Goal: Information Seeking & Learning: Compare options

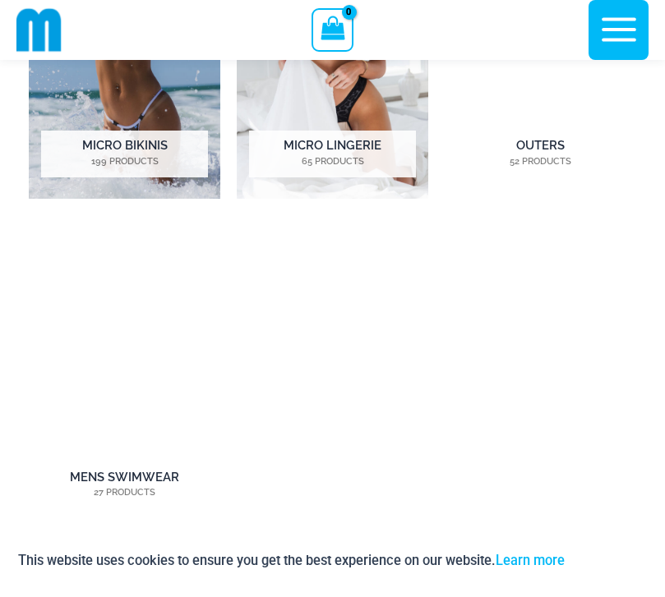
scroll to position [1073, 0]
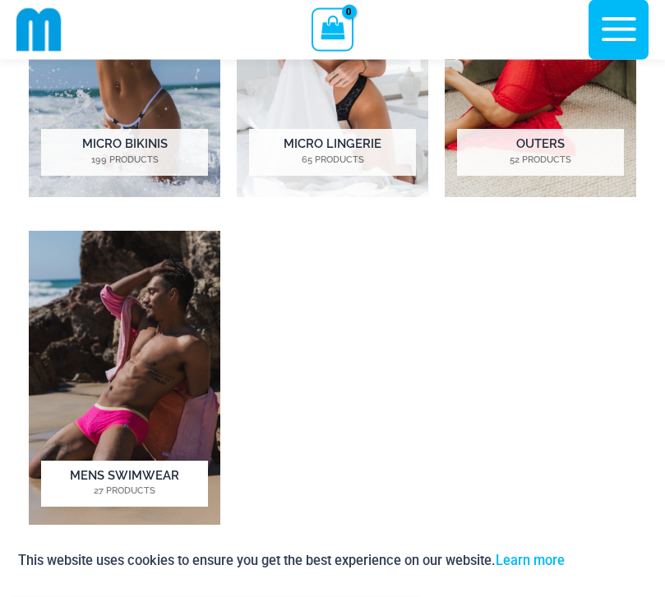
click at [96, 404] on img "Visit product category Mens Swimwear" at bounding box center [124, 381] width 191 height 298
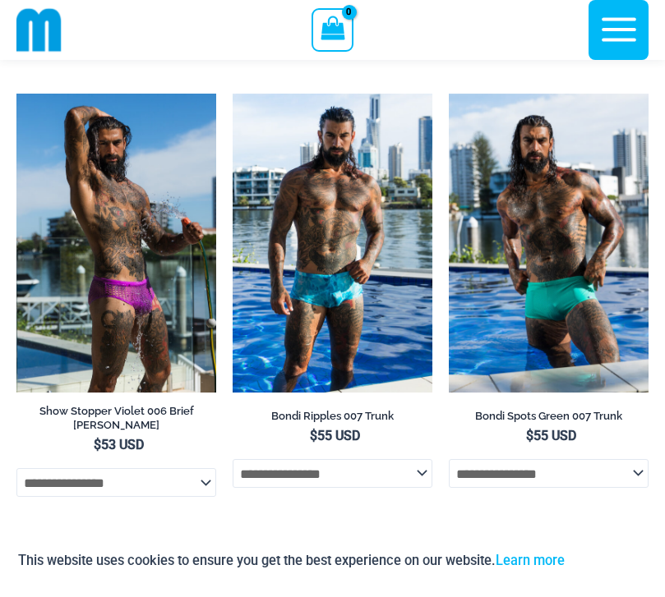
scroll to position [2920, 0]
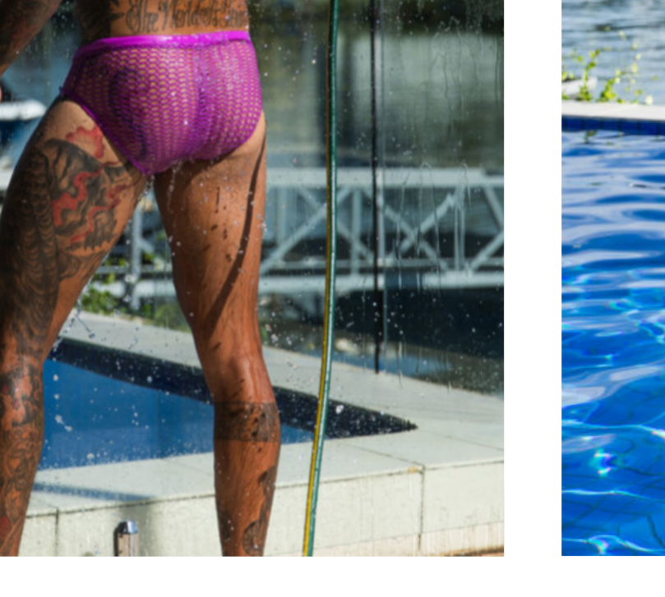
click at [23, 94] on img at bounding box center [116, 244] width 200 height 300
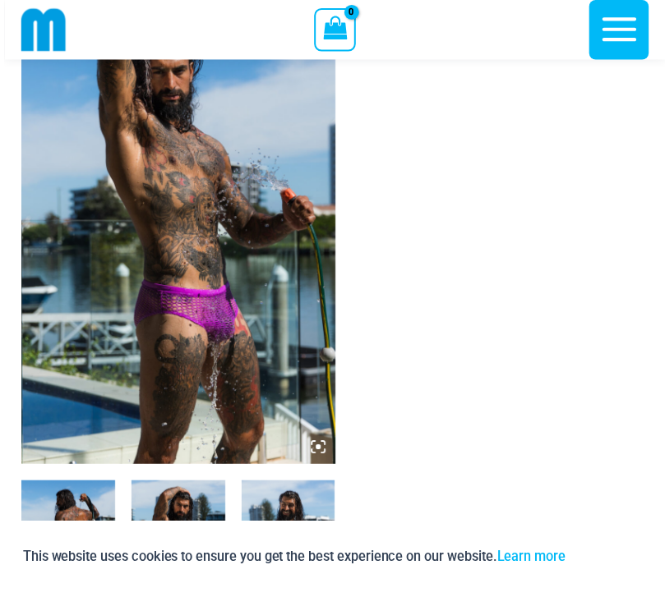
scroll to position [188, 0]
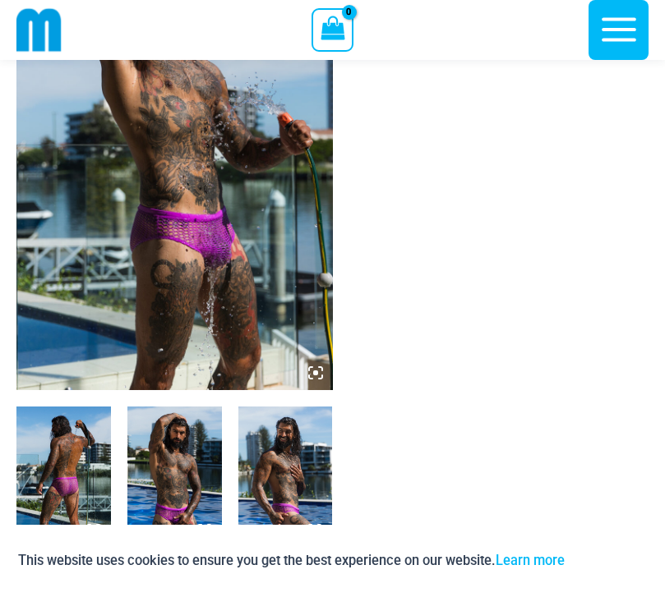
click at [165, 480] on img at bounding box center [174, 477] width 94 height 141
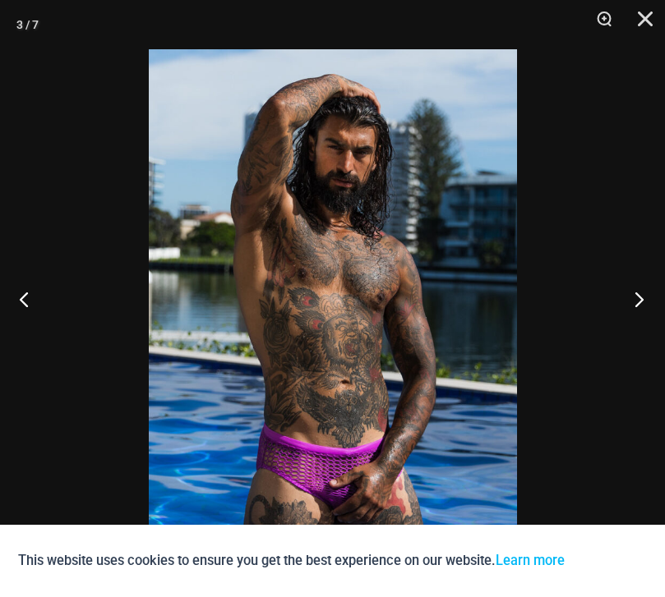
click at [645, 330] on button "Next" at bounding box center [634, 299] width 62 height 82
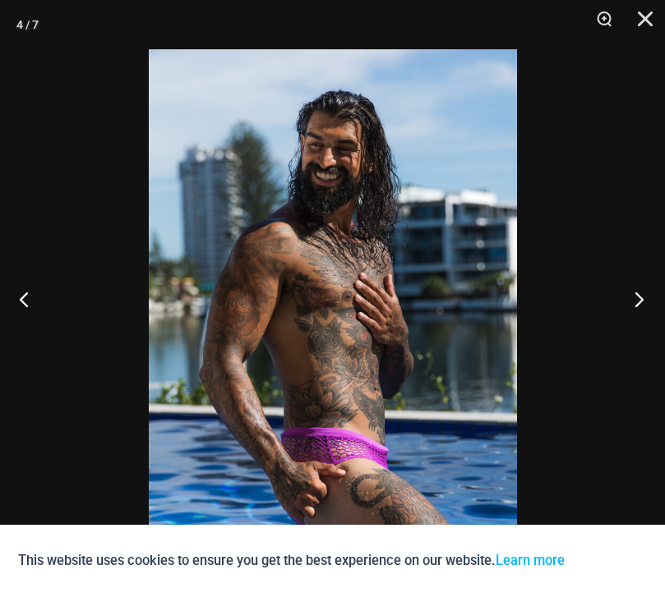
click at [643, 326] on button "Next" at bounding box center [634, 299] width 62 height 82
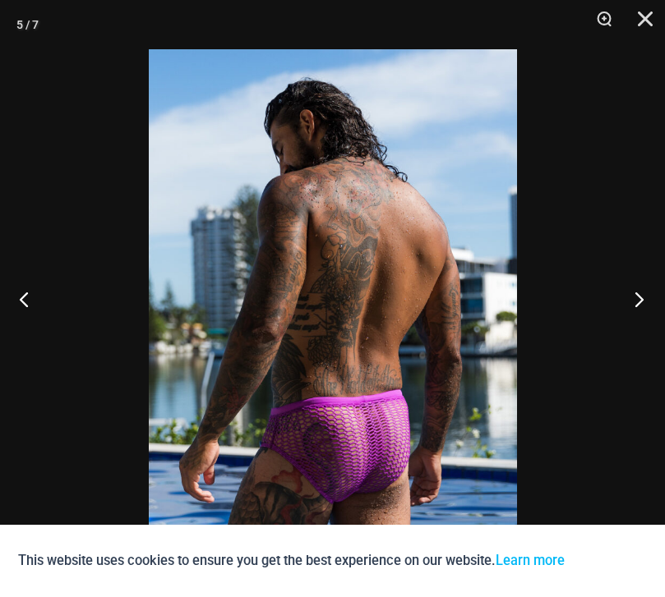
click at [638, 324] on button "Next" at bounding box center [634, 299] width 62 height 82
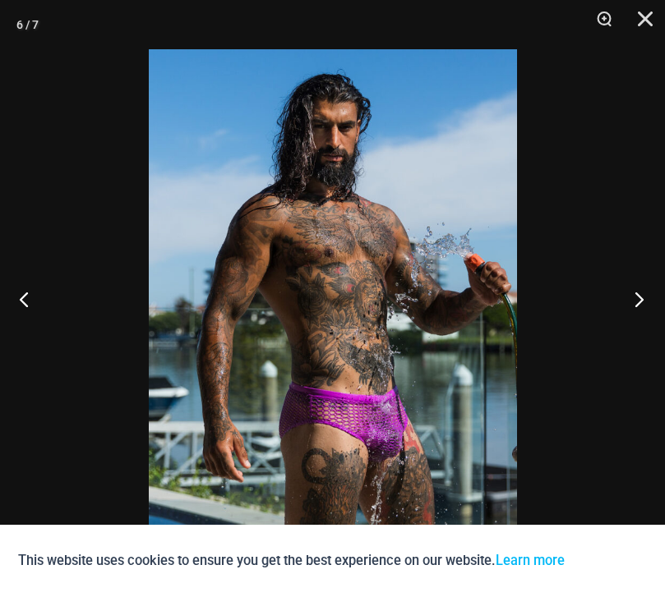
click at [643, 323] on button "Next" at bounding box center [634, 299] width 62 height 82
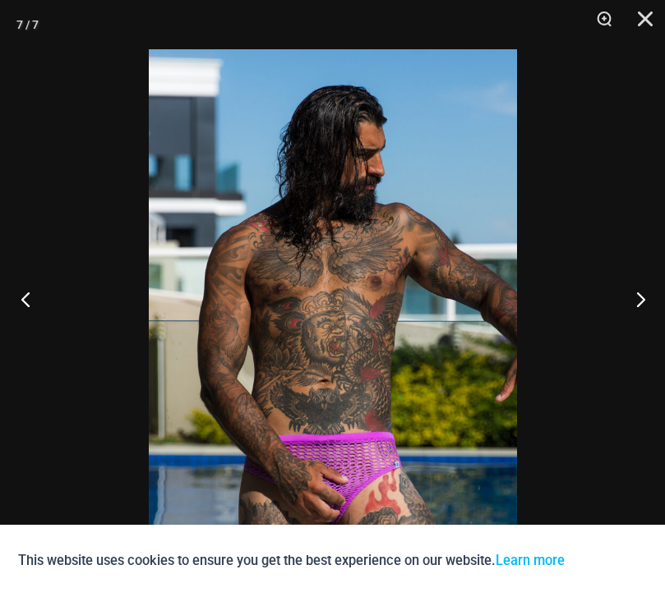
click at [23, 325] on button "Previous" at bounding box center [31, 299] width 62 height 82
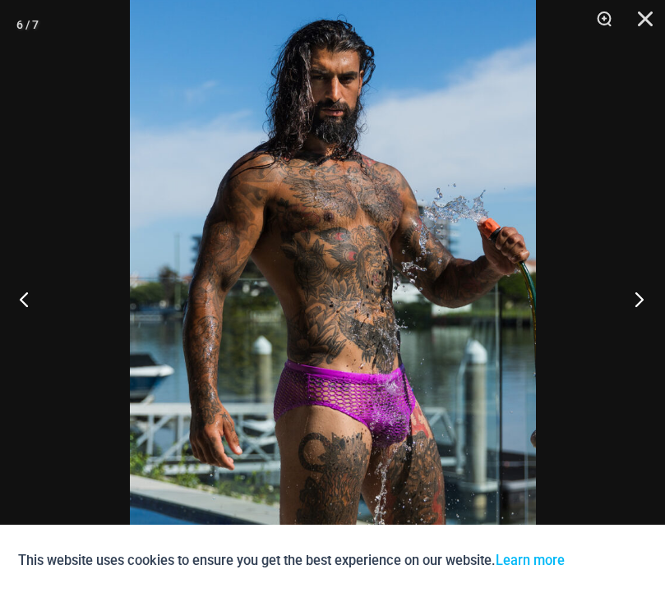
click at [643, 326] on button "Next" at bounding box center [634, 299] width 62 height 82
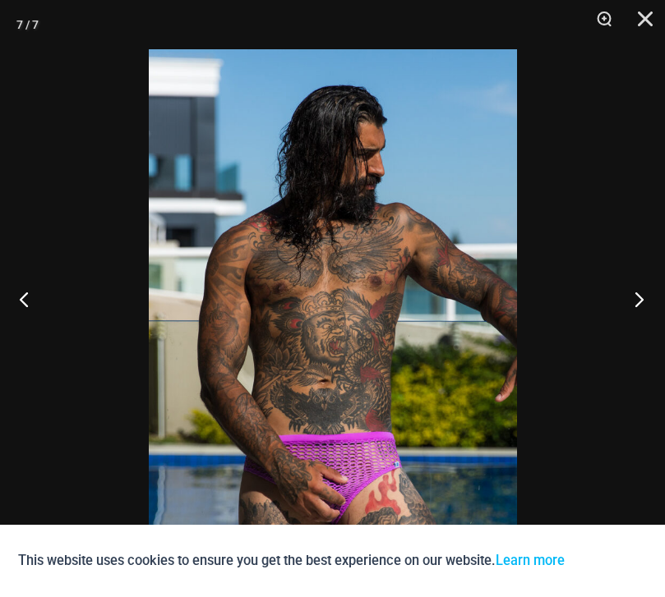
click at [640, 340] on button "Next" at bounding box center [634, 299] width 62 height 82
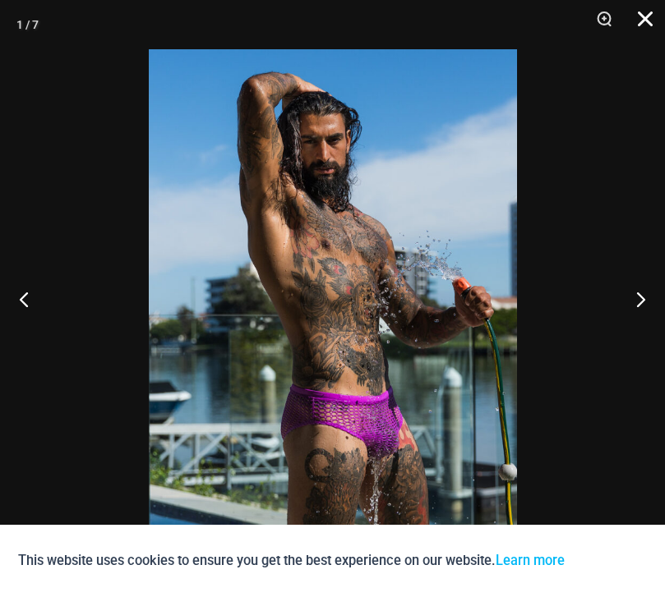
click at [649, 17] on button "Close" at bounding box center [639, 24] width 41 height 49
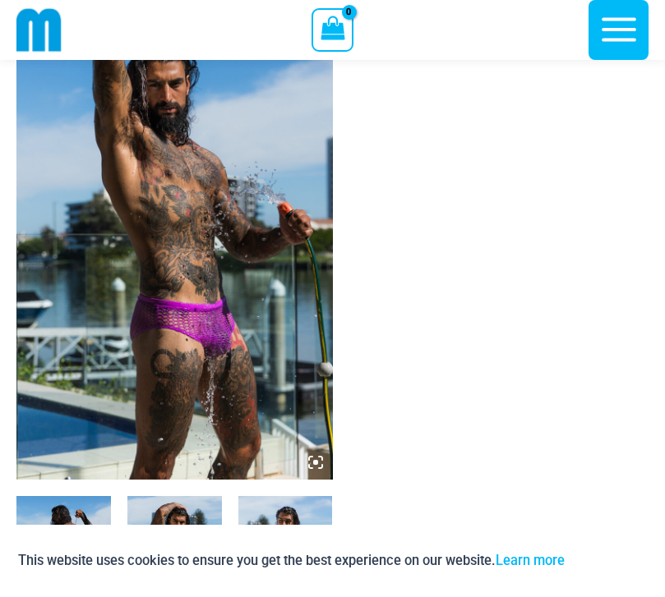
scroll to position [0, 0]
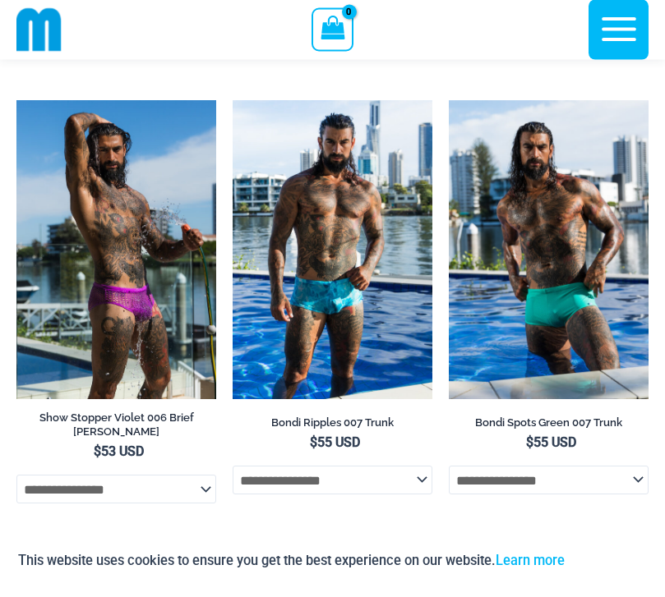
scroll to position [2914, 0]
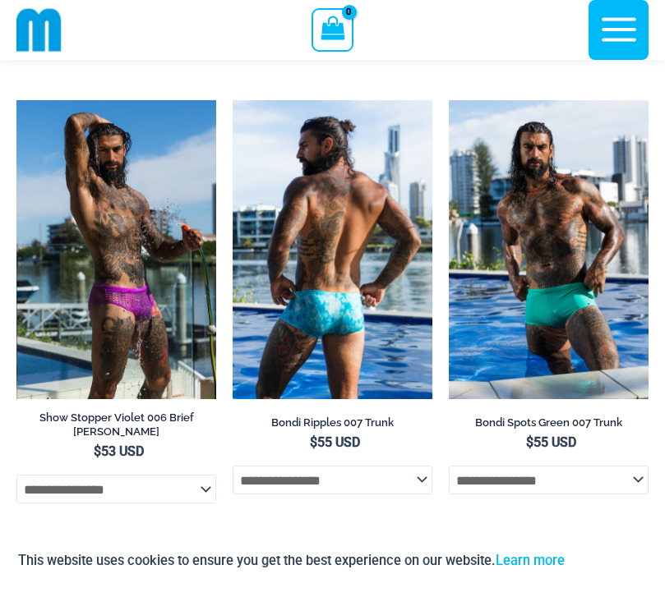
click at [301, 310] on img at bounding box center [333, 250] width 200 height 300
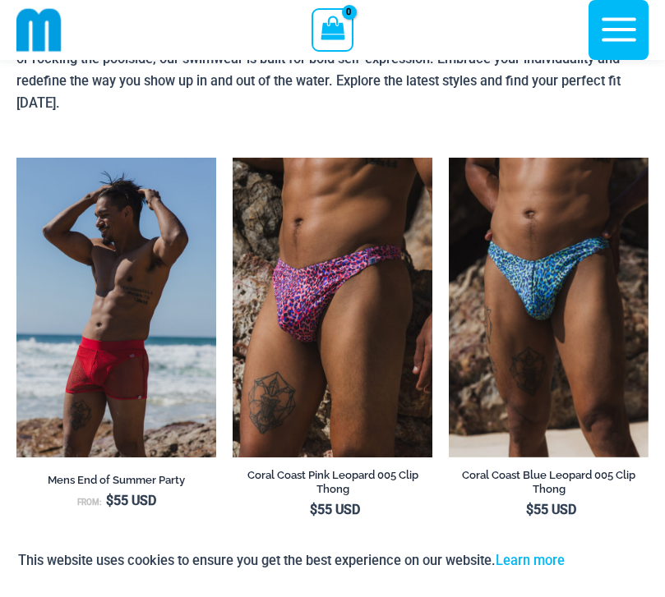
scroll to position [0, 0]
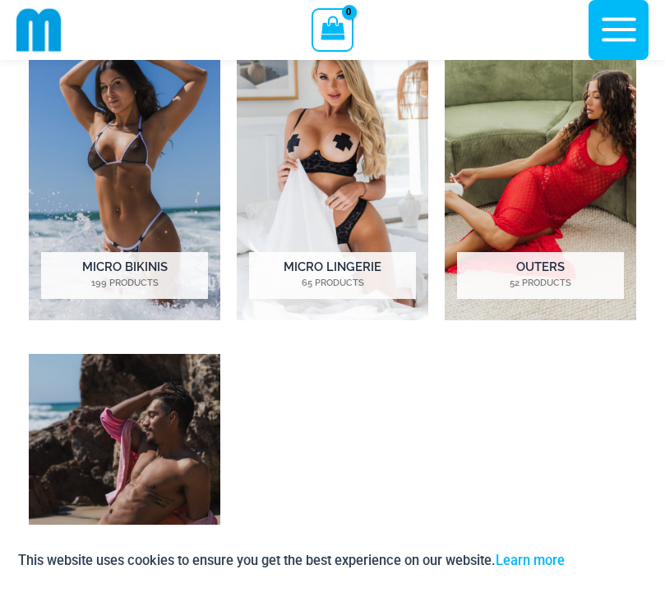
scroll to position [935, 0]
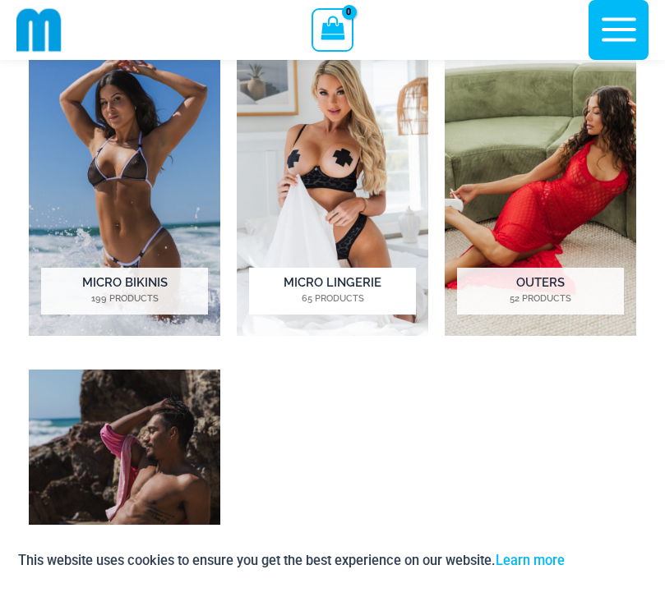
click at [311, 190] on img "Visit product category Micro Lingerie" at bounding box center [332, 187] width 191 height 298
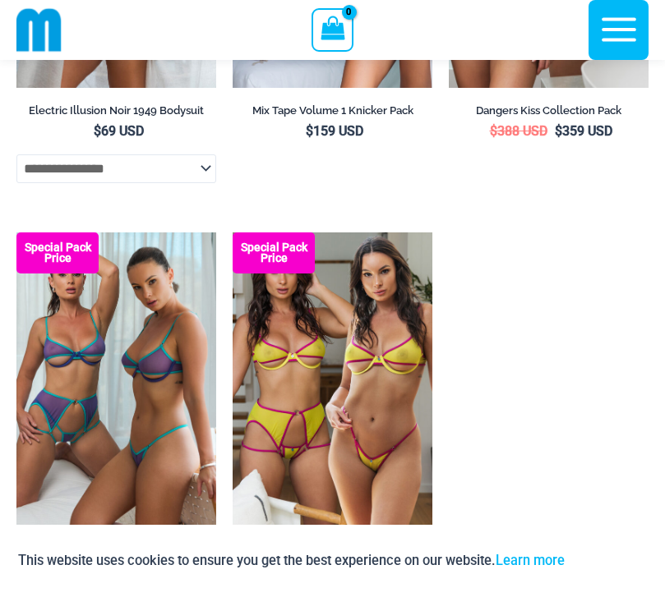
scroll to position [4410, 0]
